Goal: Transaction & Acquisition: Download file/media

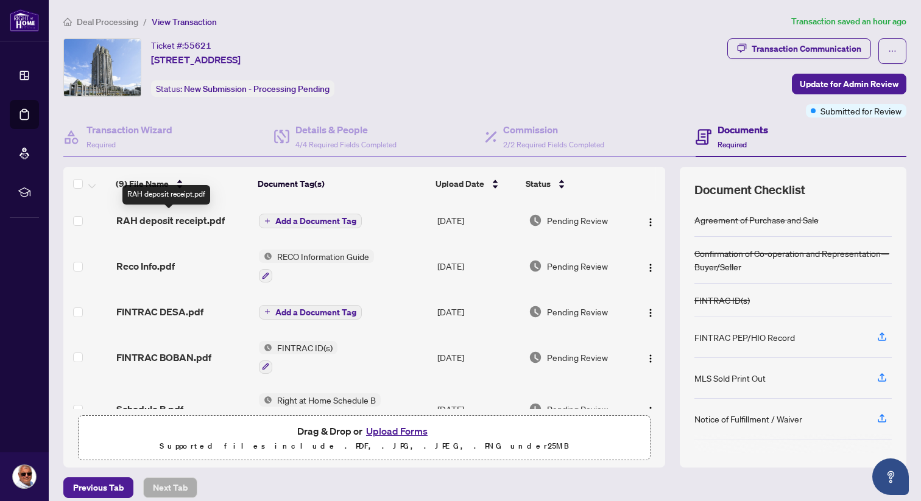
click at [183, 222] on span "RAH deposit receipt.pdf" at bounding box center [170, 220] width 108 height 15
click at [646, 221] on img "button" at bounding box center [651, 222] width 10 height 10
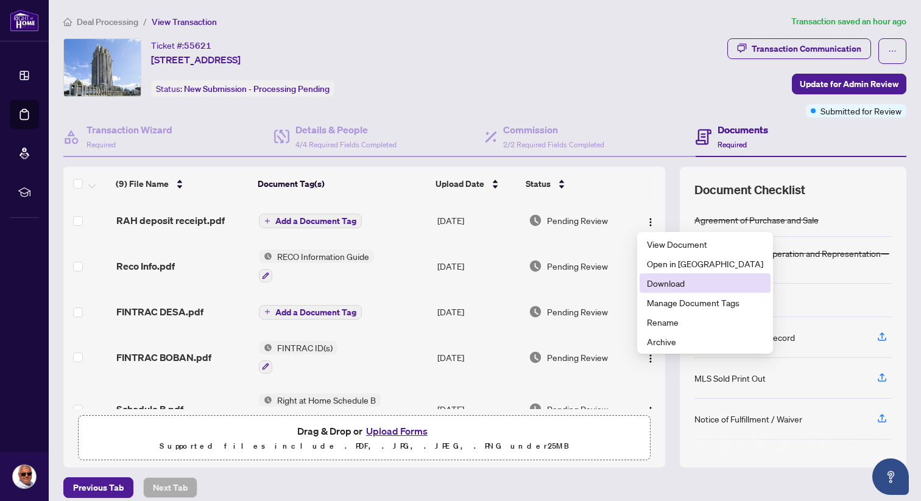
click at [656, 285] on span "Download" at bounding box center [705, 283] width 116 height 13
